Goal: Task Accomplishment & Management: Manage account settings

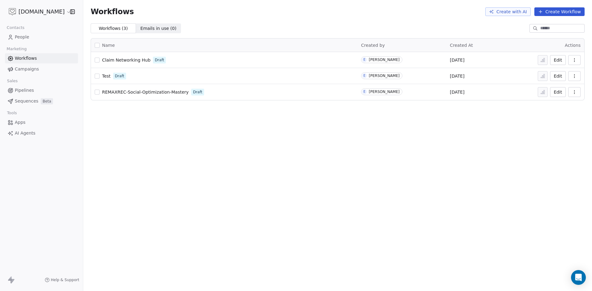
click at [564, 12] on button "Create Workflow" at bounding box center [559, 11] width 50 height 9
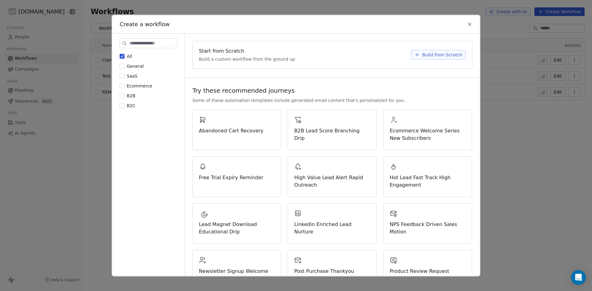
click at [430, 55] on span "Build from Scratch" at bounding box center [442, 54] width 40 height 6
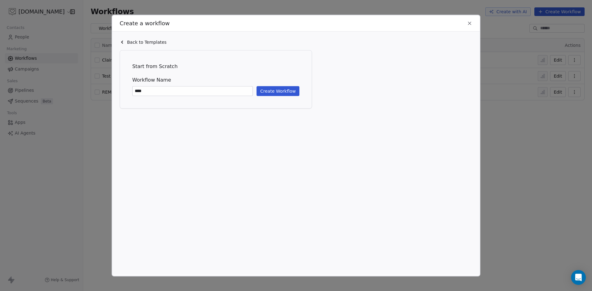
type input "****"
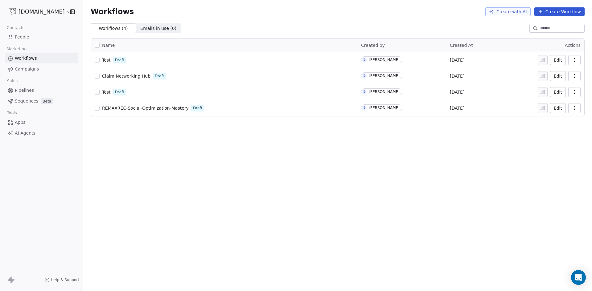
click at [107, 61] on span "Test" at bounding box center [106, 60] width 9 height 5
click at [106, 61] on span "Test" at bounding box center [106, 60] width 9 height 5
click at [19, 35] on span "People" at bounding box center [22, 37] width 14 height 6
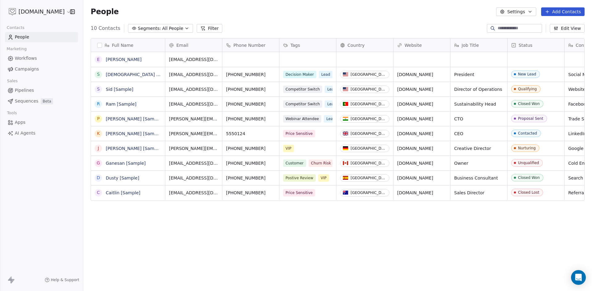
scroll to position [252, 504]
click at [29, 58] on span "Workflows" at bounding box center [26, 58] width 22 height 6
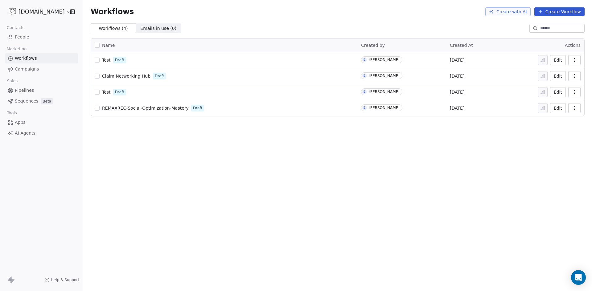
click at [27, 38] on span "People" at bounding box center [22, 37] width 14 height 6
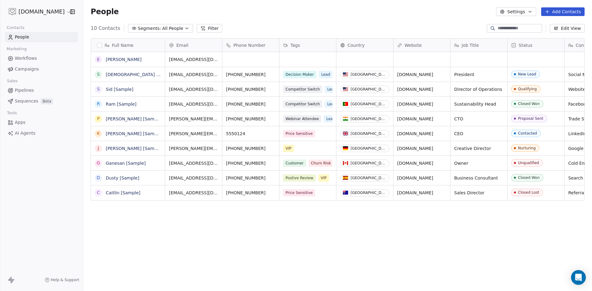
scroll to position [252, 504]
click at [22, 60] on span "Workflows" at bounding box center [26, 58] width 22 height 6
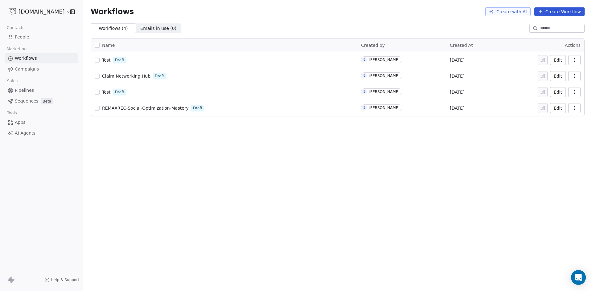
click at [106, 61] on span "Test" at bounding box center [106, 60] width 9 height 5
click at [18, 37] on span "People" at bounding box center [22, 37] width 14 height 6
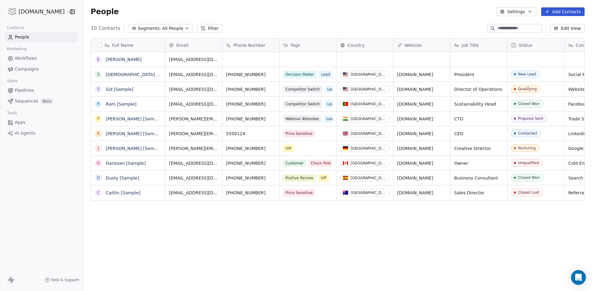
scroll to position [252, 504]
click at [17, 56] on span "Workflows" at bounding box center [26, 58] width 22 height 6
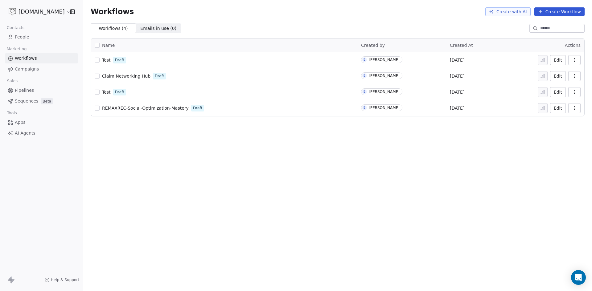
click at [106, 61] on span "Test" at bounding box center [106, 60] width 9 height 5
click at [25, 12] on html "[DOMAIN_NAME] Contacts People Marketing Workflows Campaigns Sales Pipelines Seq…" at bounding box center [296, 145] width 592 height 291
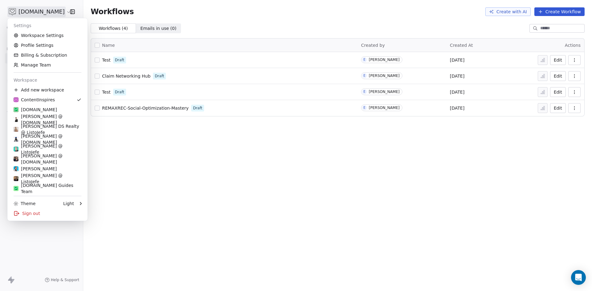
click at [218, 186] on html "ContentInspires.com Contacts People Marketing Workflows Campaigns Sales Pipelin…" at bounding box center [296, 145] width 592 height 291
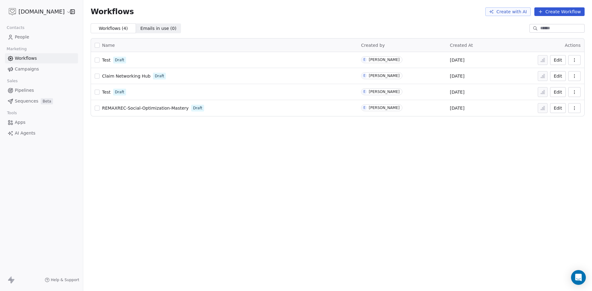
click at [38, 12] on html "ContentInspires.com Contacts People Marketing Workflows Campaigns Sales Pipelin…" at bounding box center [296, 145] width 592 height 291
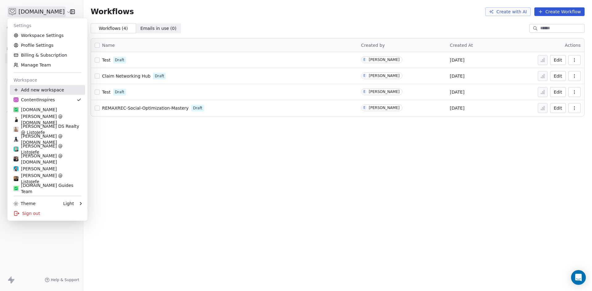
click at [38, 92] on div "Add new workspace" at bounding box center [47, 90] width 75 height 10
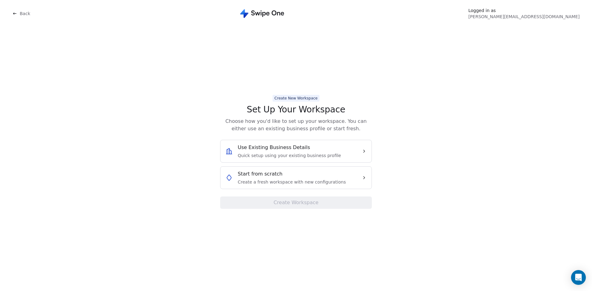
click at [272, 179] on span "Create a fresh workspace with new configurations" at bounding box center [292, 182] width 108 height 6
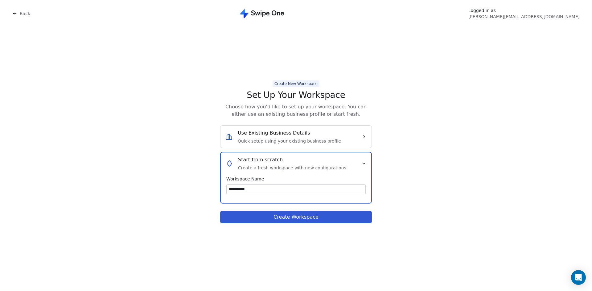
click at [230, 188] on input "**********" at bounding box center [296, 189] width 139 height 9
type input "**********"
click at [287, 219] on button "Create Workspace" at bounding box center [296, 217] width 152 height 12
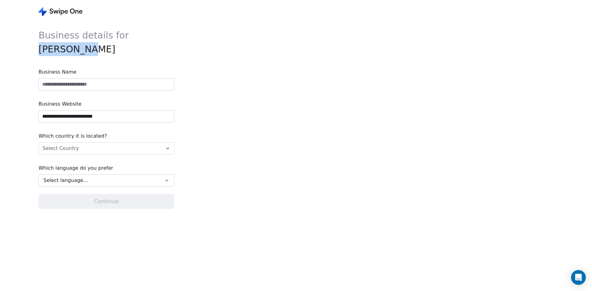
drag, startPoint x: 38, startPoint y: 48, endPoint x: 79, endPoint y: 49, distance: 40.7
click at [79, 49] on div "**********" at bounding box center [177, 145] width 355 height 291
copy span "[PERSON_NAME]"
click at [68, 85] on input at bounding box center [106, 85] width 135 height 12
paste input "**********"
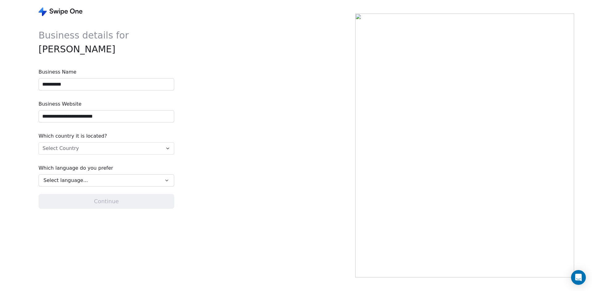
type input "**********"
click at [93, 149] on html "**********" at bounding box center [296, 145] width 592 height 291
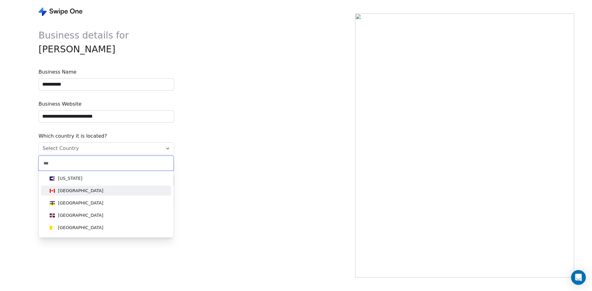
type input "***"
click at [91, 194] on div "[GEOGRAPHIC_DATA]" at bounding box center [106, 190] width 118 height 7
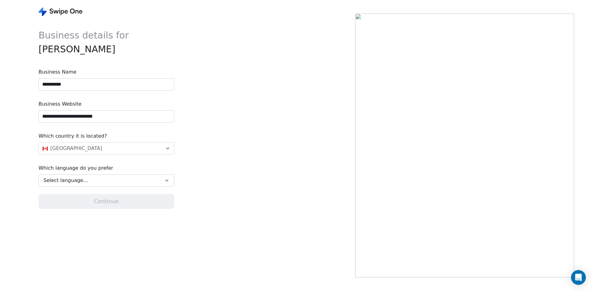
click at [87, 183] on div "Select language..." at bounding box center [101, 180] width 117 height 7
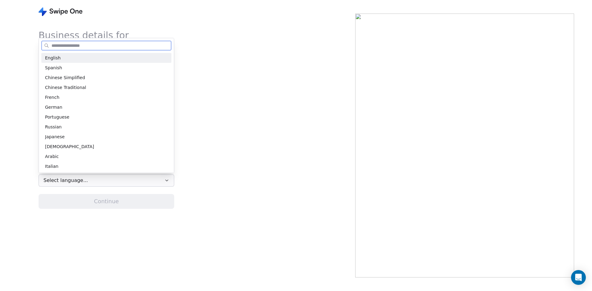
click at [60, 56] on div "English" at bounding box center [106, 58] width 123 height 6
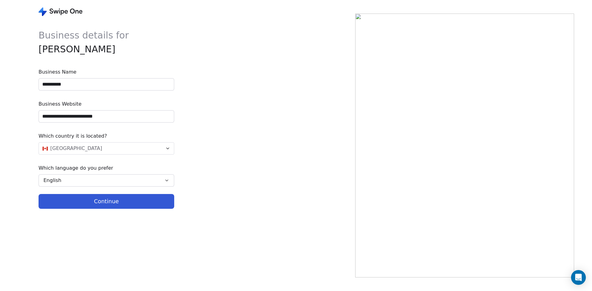
click at [113, 202] on button "Continue" at bounding box center [107, 201] width 136 height 15
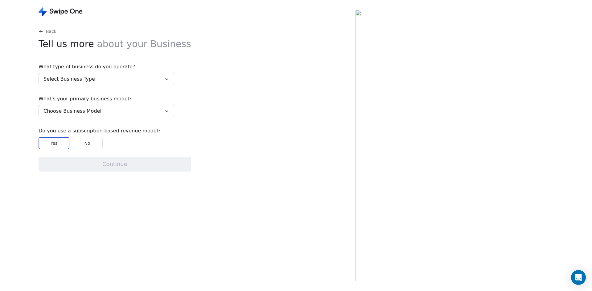
click at [92, 80] on button "Select Business Type" at bounding box center [107, 79] width 136 height 12
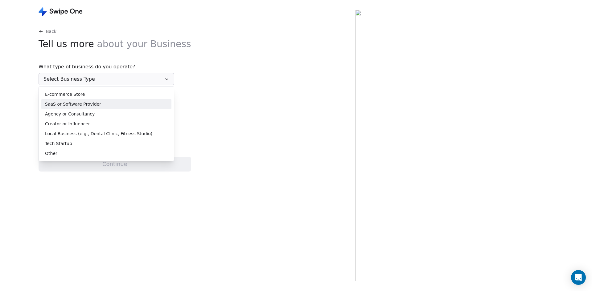
click at [79, 107] on span "SaaS or Software Provider" at bounding box center [73, 104] width 56 height 6
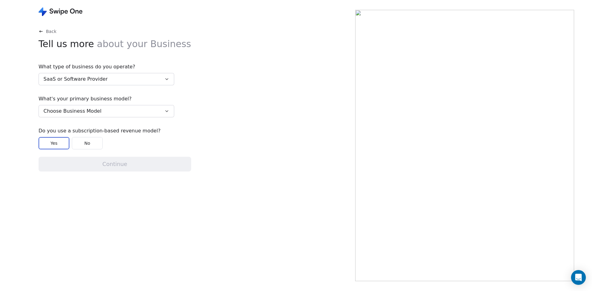
click at [78, 111] on span "Choose Business Model" at bounding box center [72, 111] width 58 height 7
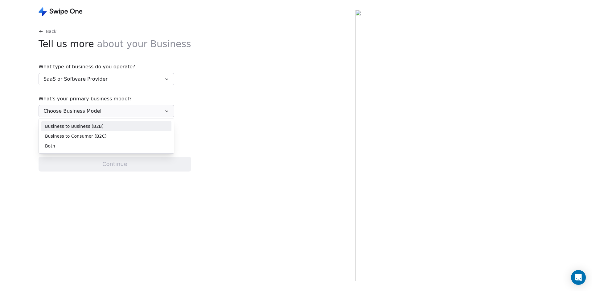
click at [74, 126] on span "Business to Business (B2B)" at bounding box center [74, 126] width 59 height 6
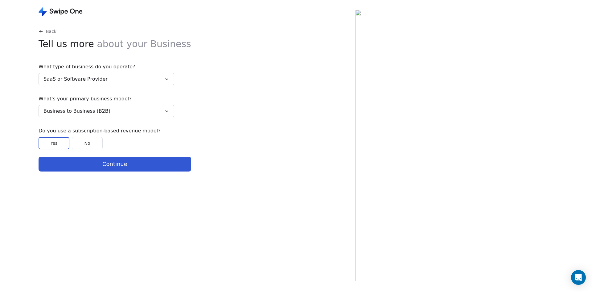
click at [60, 144] on button "Yes" at bounding box center [54, 143] width 31 height 12
click at [148, 162] on button "Continue" at bounding box center [115, 164] width 153 height 15
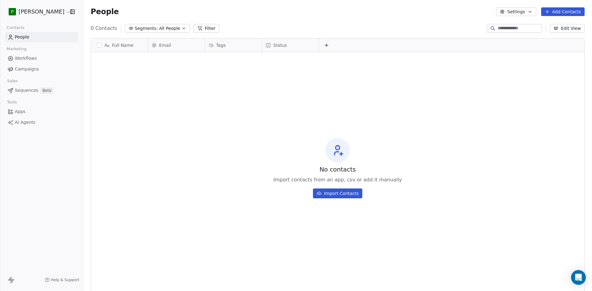
scroll to position [252, 504]
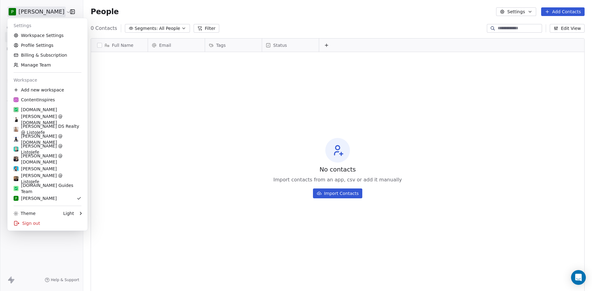
click at [35, 12] on html "P Patrick Li Contacts People Marketing Workflows Campaigns Sales Sequences Beta…" at bounding box center [296, 145] width 592 height 291
click at [35, 37] on link "Workspace Settings" at bounding box center [47, 36] width 75 height 10
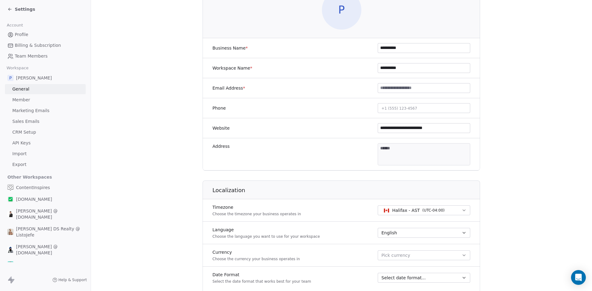
scroll to position [93, 0]
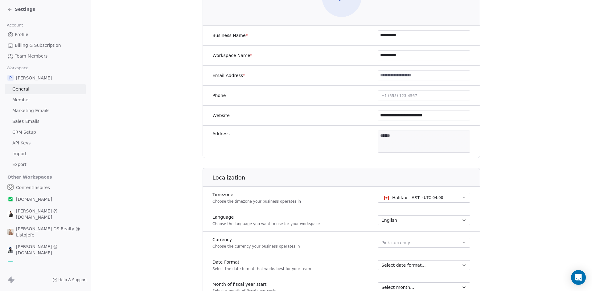
click at [25, 101] on span "Member" at bounding box center [21, 100] width 18 height 6
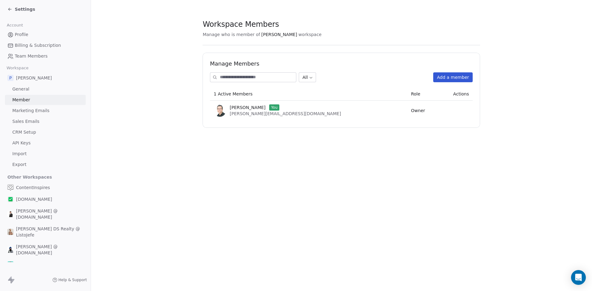
click at [447, 76] on button "Add a member" at bounding box center [453, 77] width 39 height 10
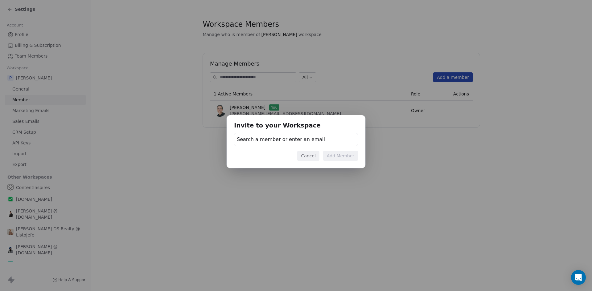
click at [321, 138] on div "Search a member or enter an email" at bounding box center [296, 139] width 124 height 13
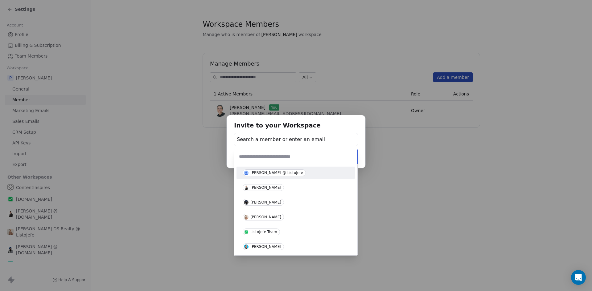
click at [260, 139] on div "Invite to your Workspace Search a member or enter an email Cancel Add Member" at bounding box center [296, 145] width 592 height 80
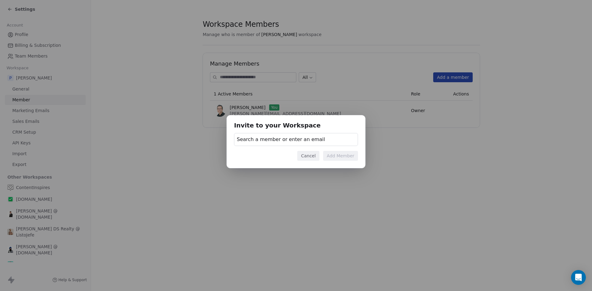
click at [260, 139] on span "Search a member or enter an email" at bounding box center [281, 139] width 88 height 7
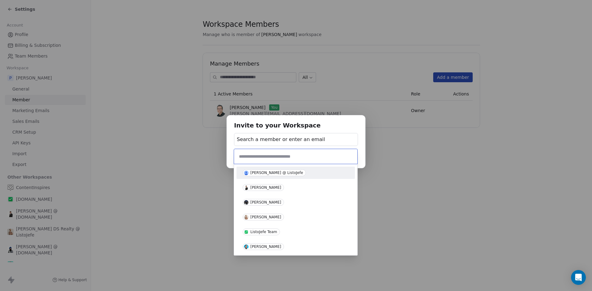
click at [260, 139] on div "Invite to your Workspace Search a member or enter an email Cancel Add Member" at bounding box center [296, 145] width 592 height 80
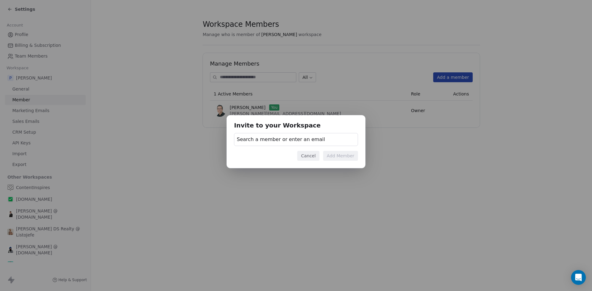
click at [260, 138] on span "Search a member or enter an email" at bounding box center [281, 139] width 88 height 7
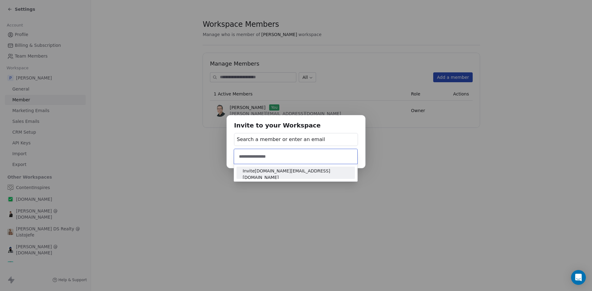
type input "**********"
click at [262, 174] on span "Invite like.ca@gmail.com" at bounding box center [296, 174] width 106 height 13
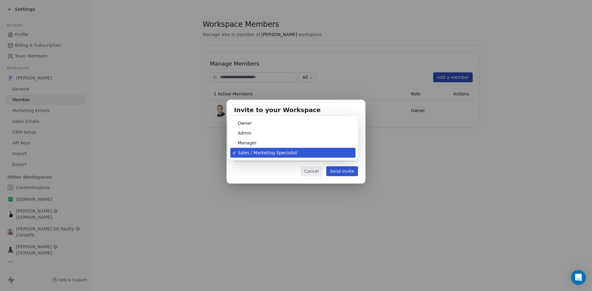
click at [270, 155] on body "Settings Account Profile Billing & Subscription Team Members Workspace P Patric…" at bounding box center [296, 145] width 592 height 291
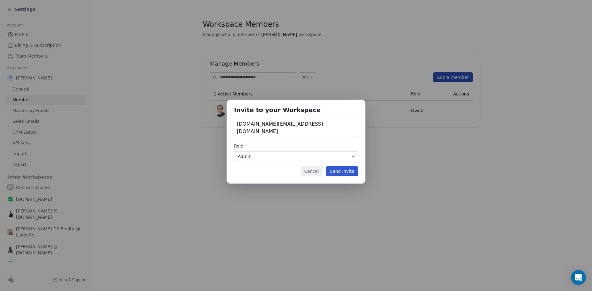
click at [342, 169] on button "Send Invite" at bounding box center [342, 172] width 32 height 10
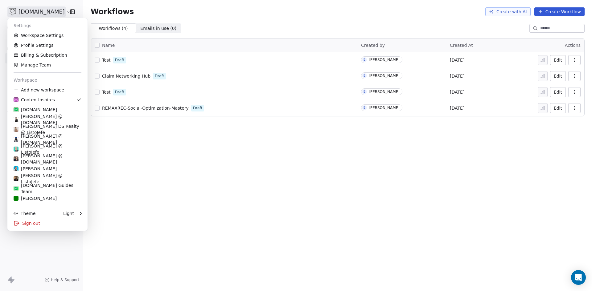
click at [26, 12] on html "[DOMAIN_NAME] Contacts People Marketing Workflows Campaigns Sales Pipelines Seq…" at bounding box center [296, 145] width 592 height 291
click at [35, 35] on link "Workspace Settings" at bounding box center [47, 36] width 75 height 10
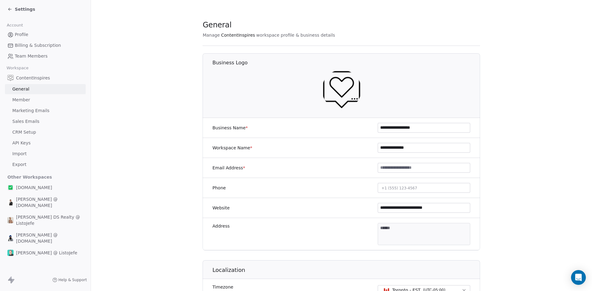
click at [32, 122] on span "Sales Emails" at bounding box center [25, 121] width 27 height 6
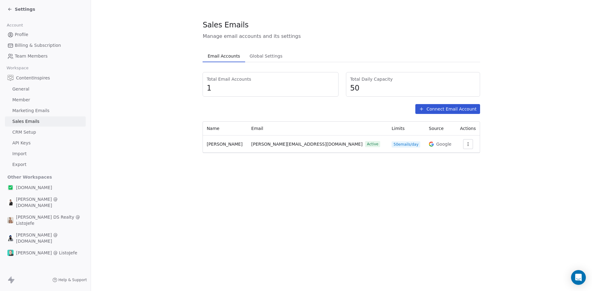
click at [9, 9] on icon at bounding box center [9, 9] width 3 height 0
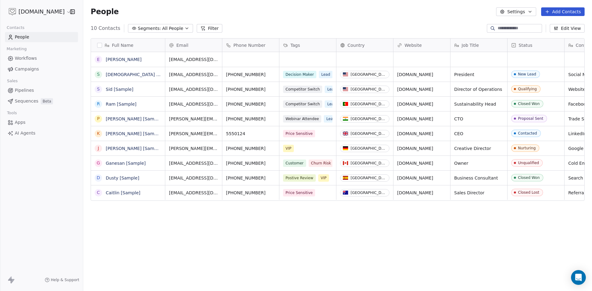
scroll to position [252, 504]
